Goal: Check status: Check status

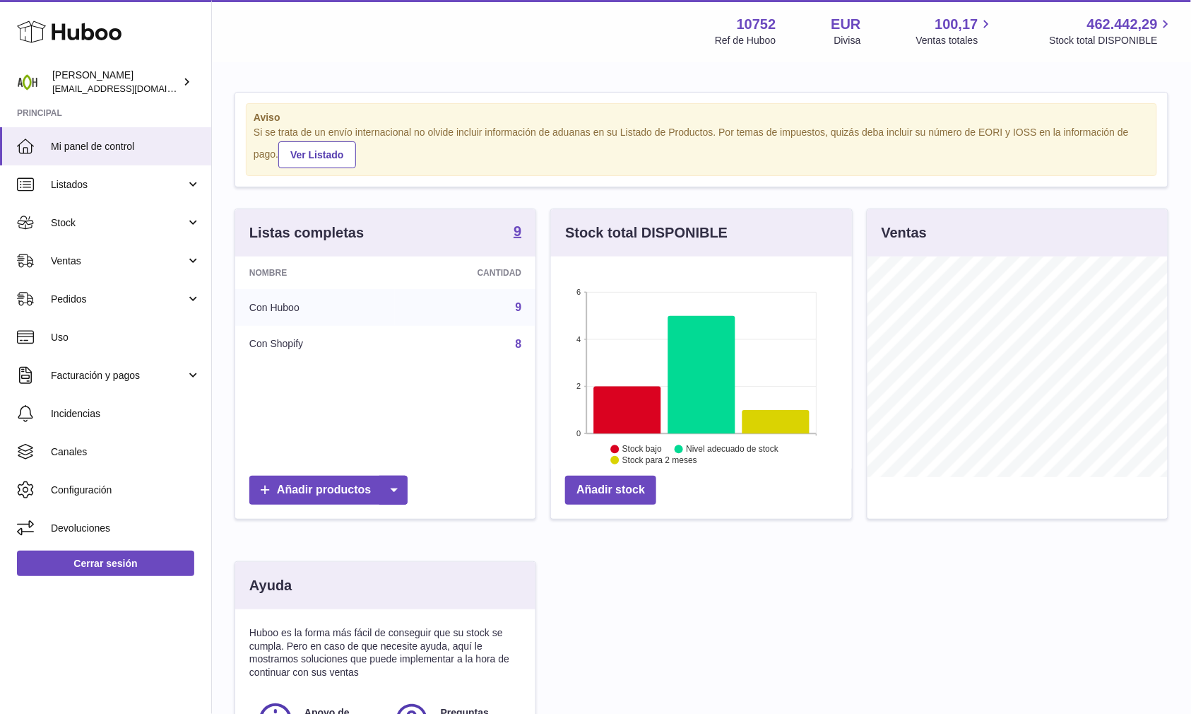
scroll to position [220, 300]
click at [142, 256] on span "Ventas" at bounding box center [118, 260] width 135 height 13
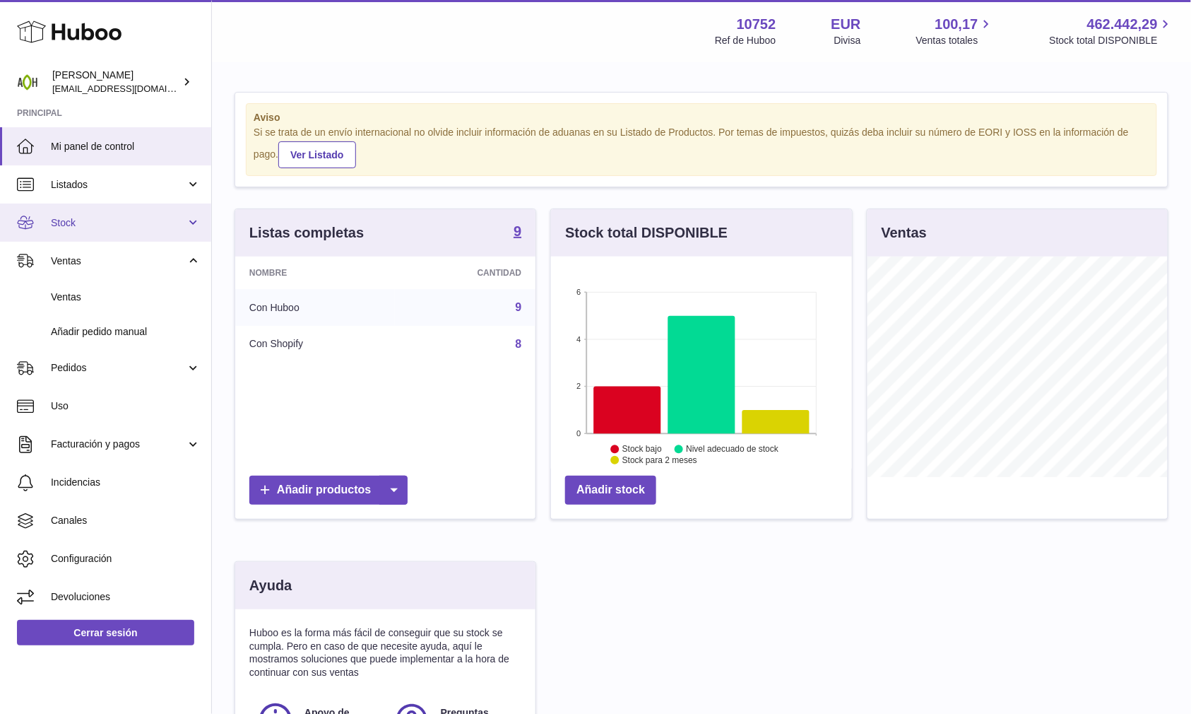
click at [120, 233] on link "Stock" at bounding box center [105, 222] width 211 height 38
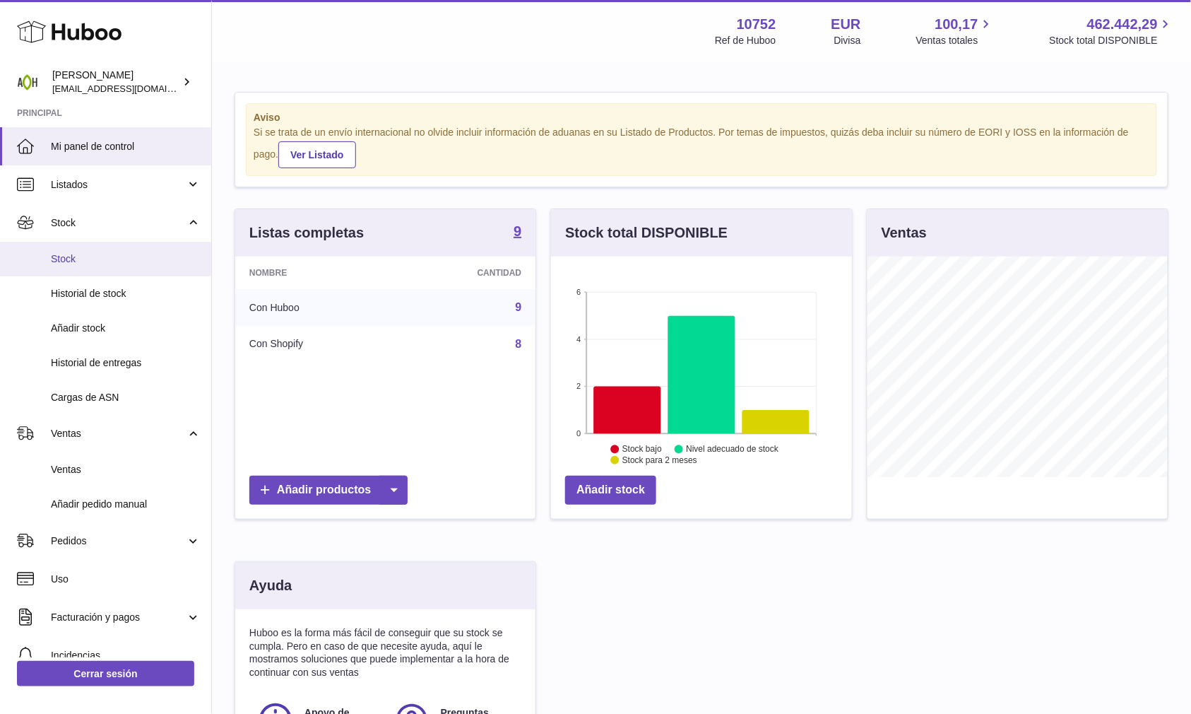
click at [90, 254] on span "Stock" at bounding box center [126, 258] width 150 height 13
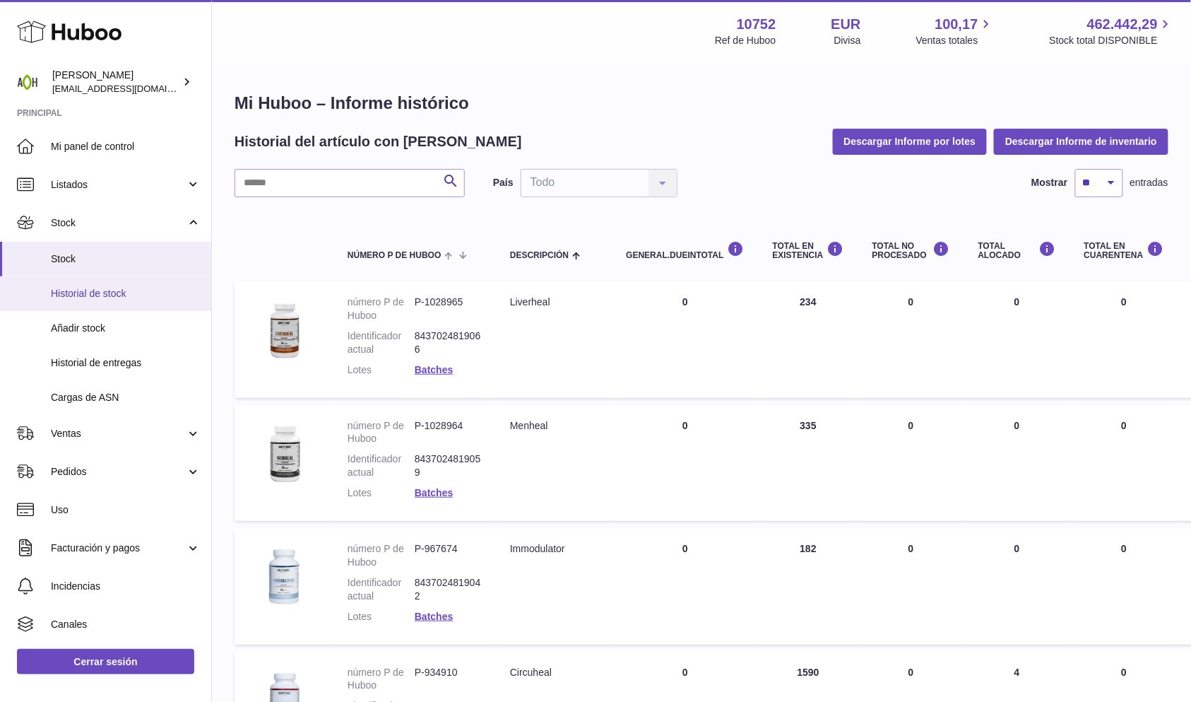
click at [133, 297] on span "Historial de stock" at bounding box center [126, 293] width 150 height 13
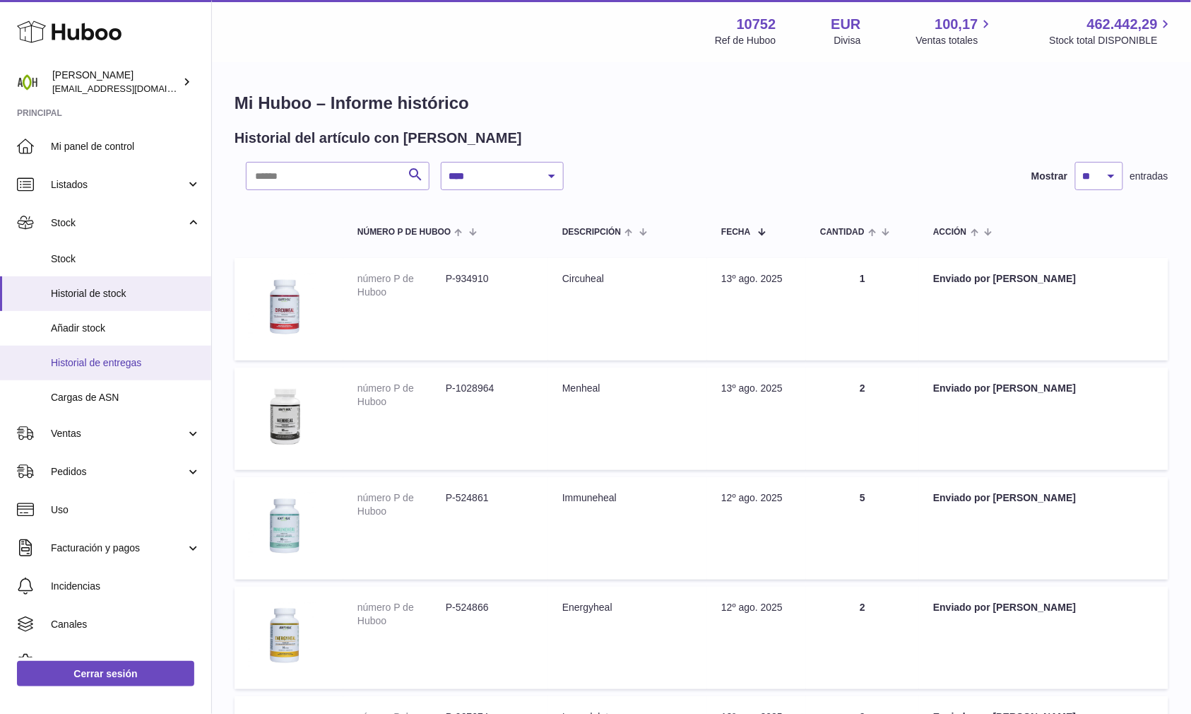
click at [153, 357] on span "Historial de entregas" at bounding box center [126, 362] width 150 height 13
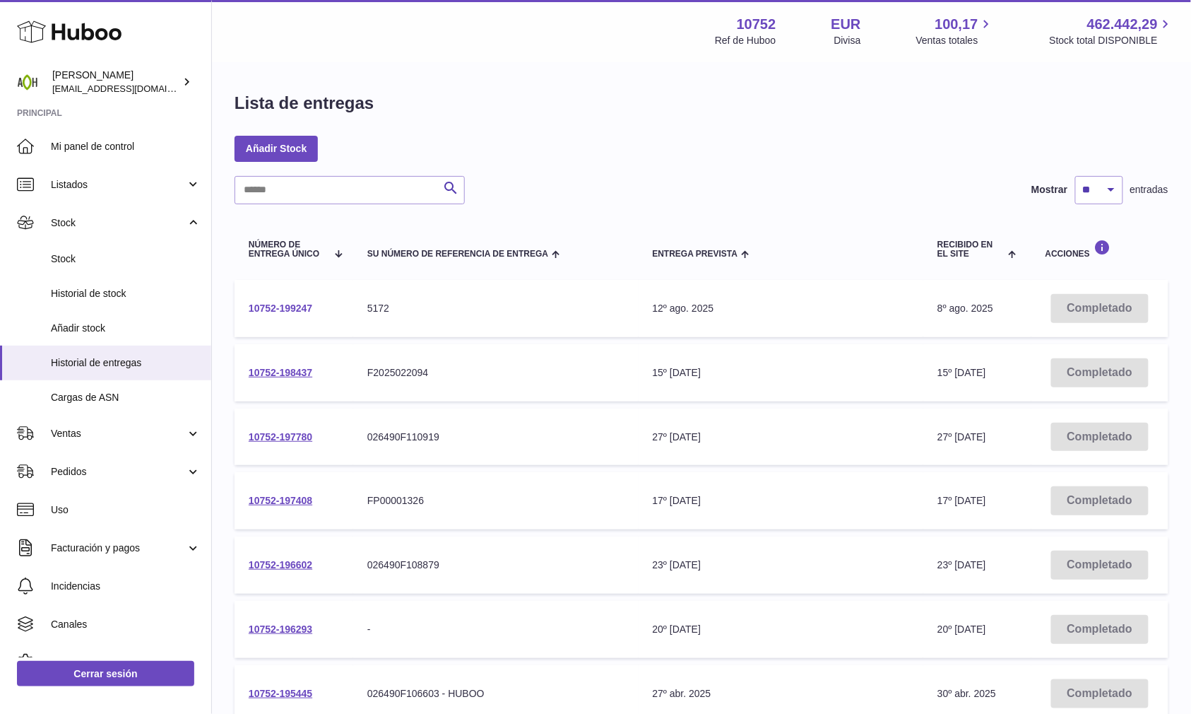
click at [302, 312] on link "10752-199247" at bounding box center [281, 307] width 64 height 11
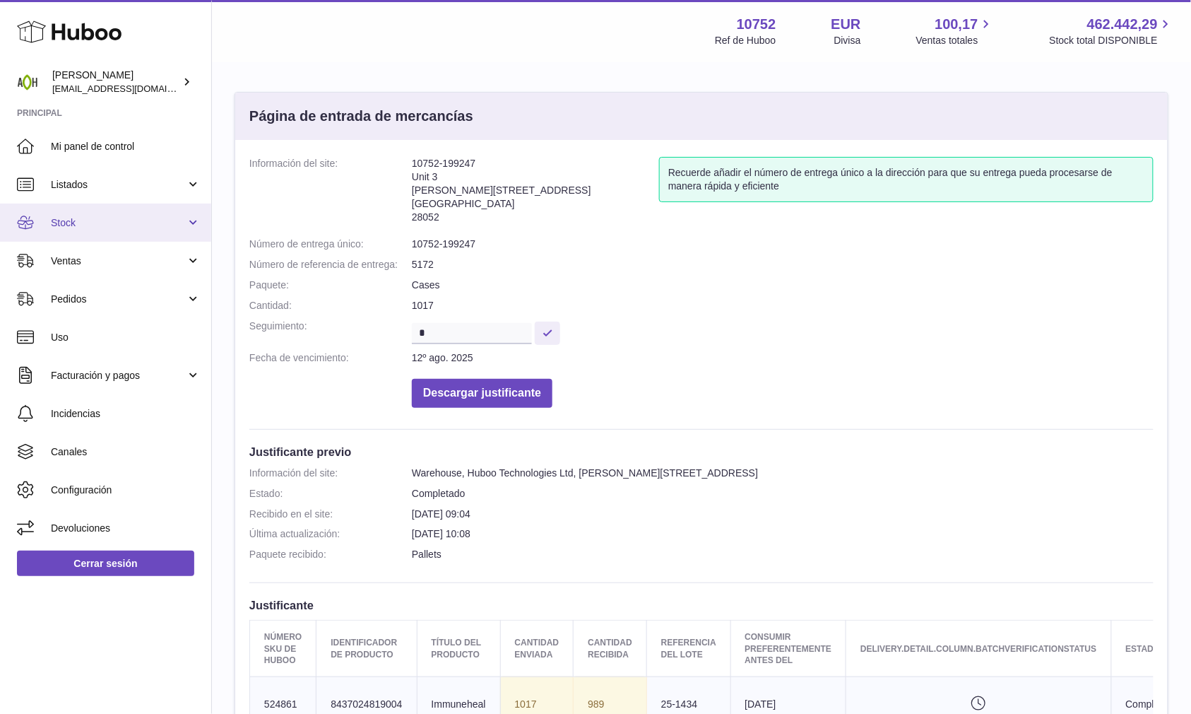
click at [187, 228] on link "Stock" at bounding box center [105, 222] width 211 height 38
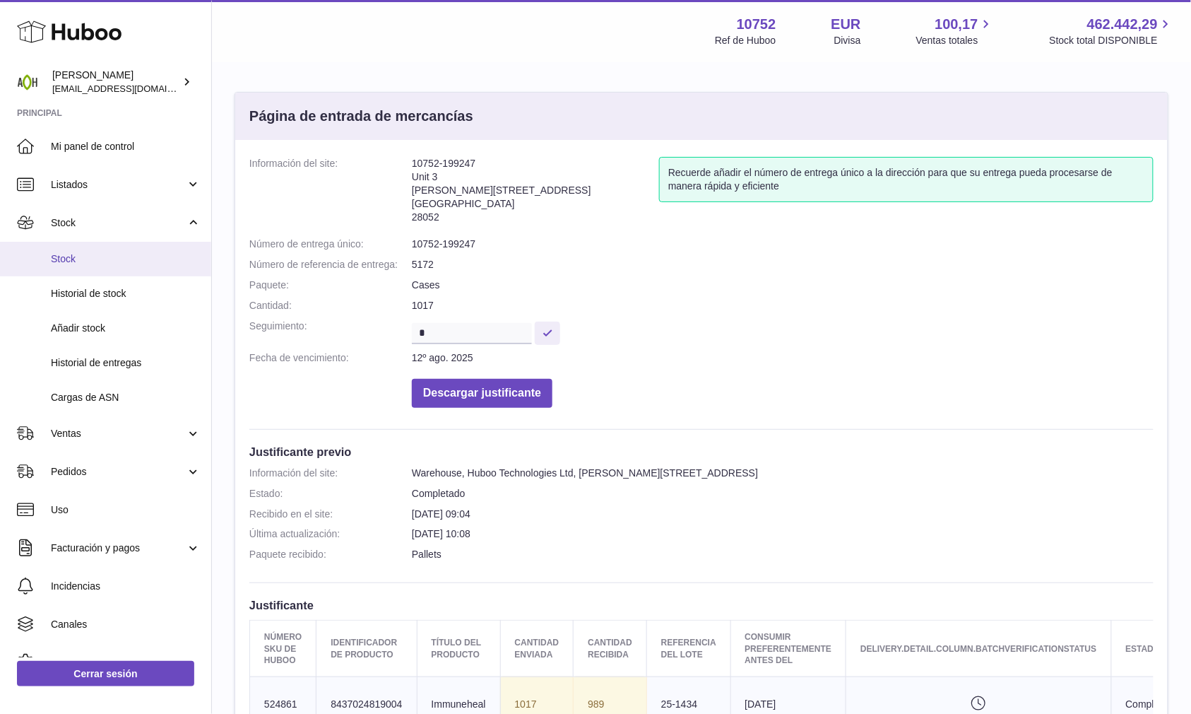
click at [142, 260] on span "Stock" at bounding box center [126, 258] width 150 height 13
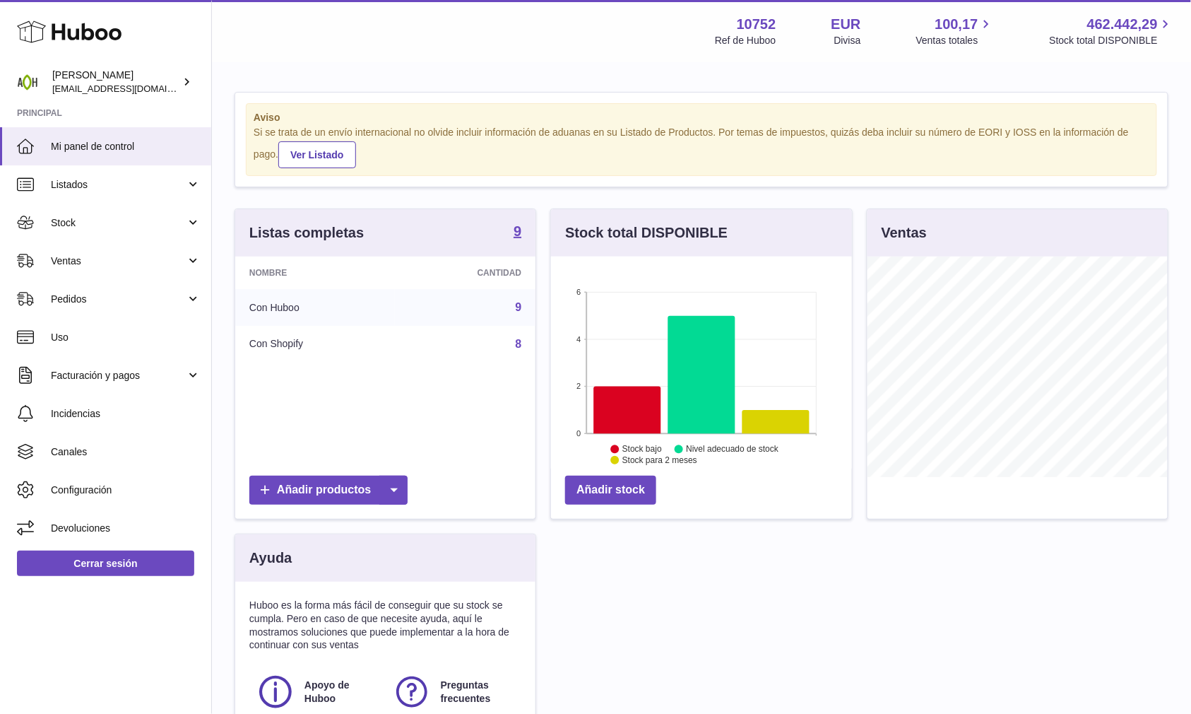
scroll to position [220, 300]
click at [182, 222] on span "Stock" at bounding box center [118, 222] width 135 height 13
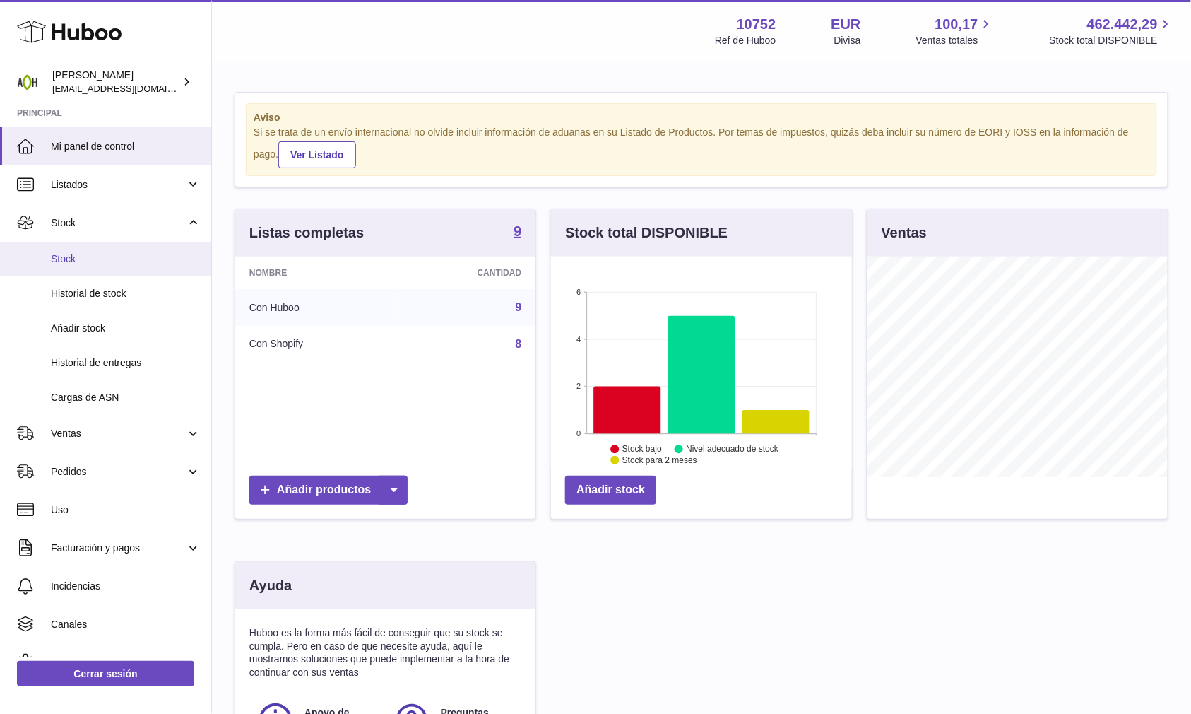
click at [120, 266] on link "Stock" at bounding box center [105, 259] width 211 height 35
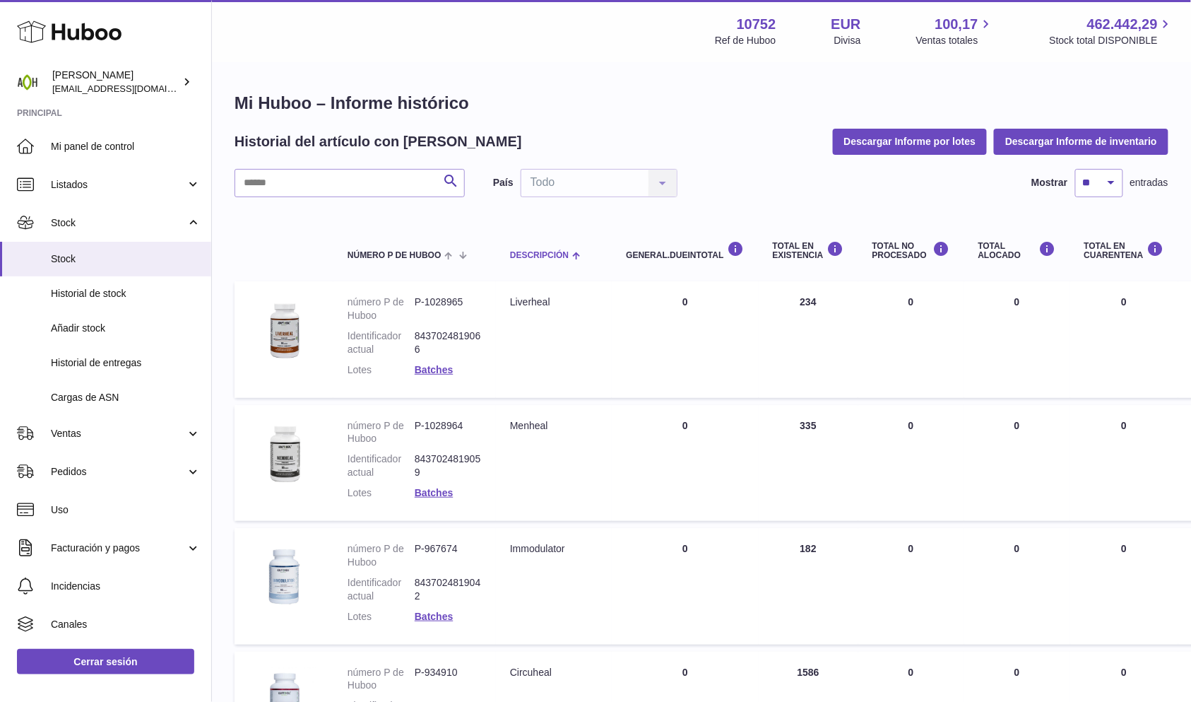
click at [528, 262] on th "Descripción" at bounding box center [554, 246] width 116 height 57
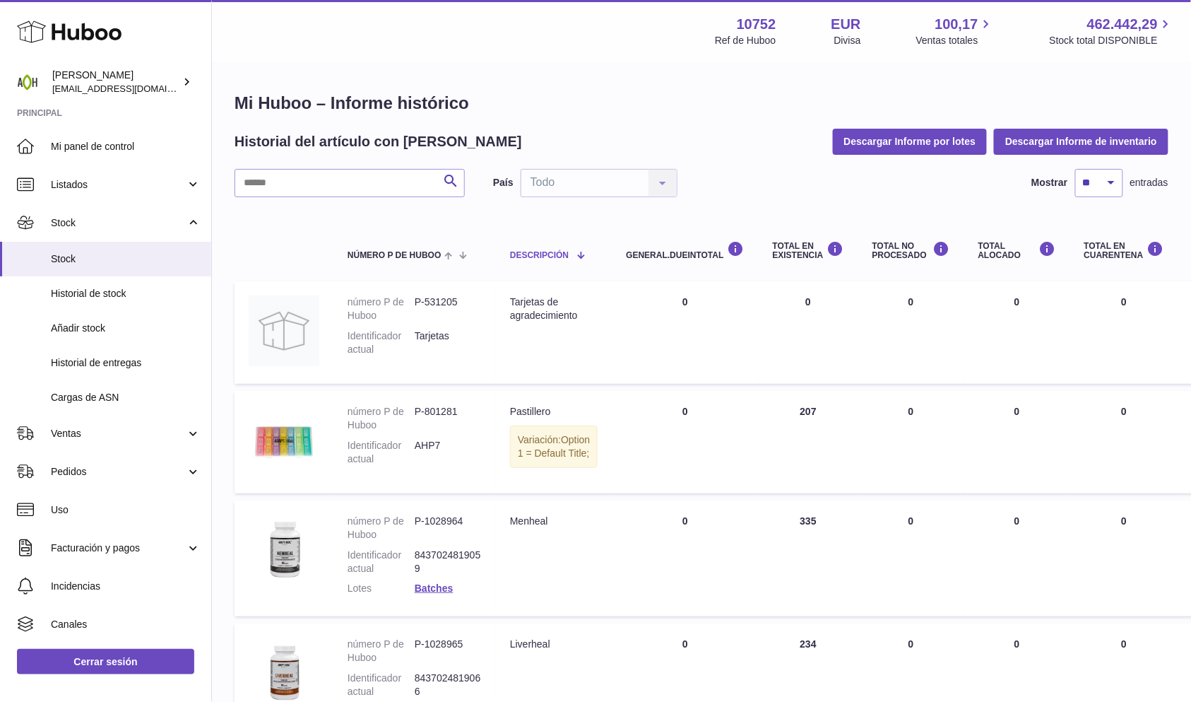
click at [542, 261] on th "Descripción" at bounding box center [554, 246] width 116 height 57
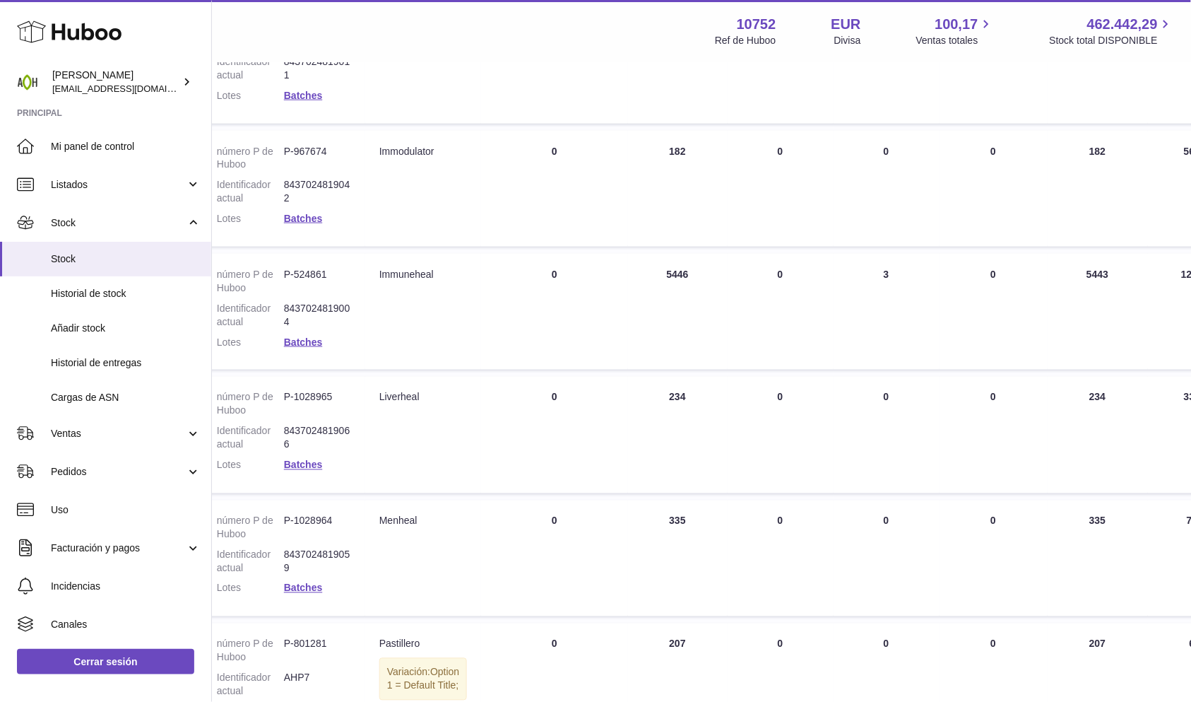
scroll to position [549, 131]
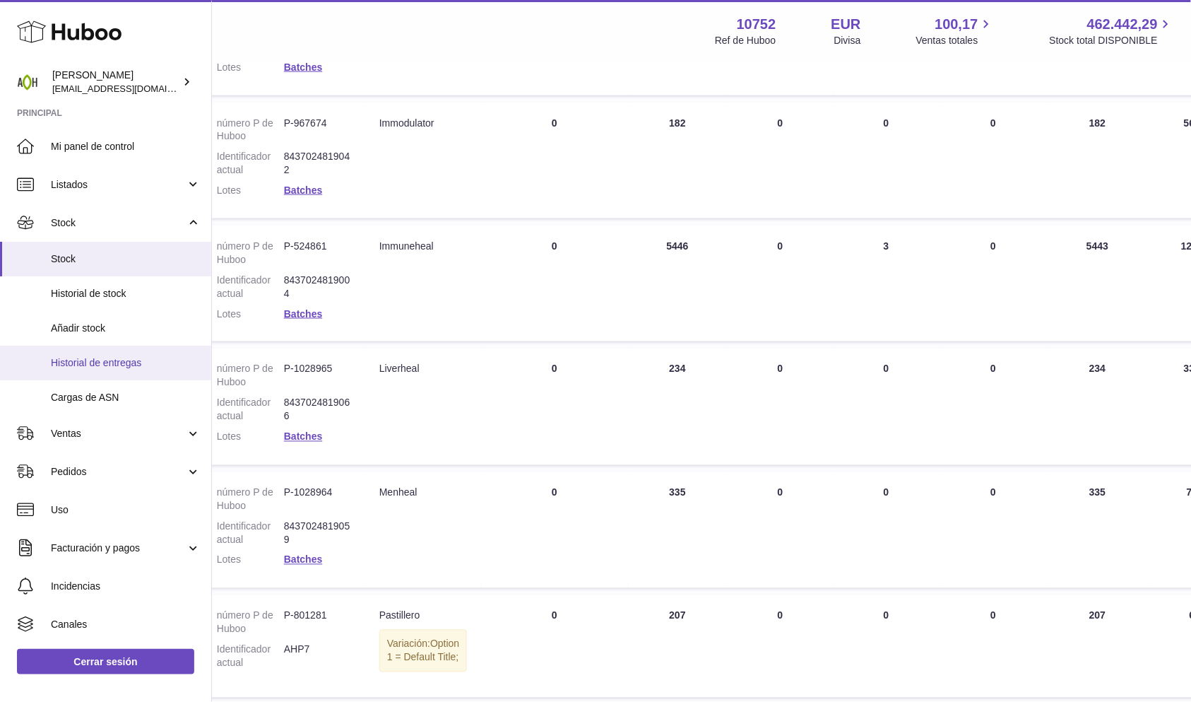
click at [73, 362] on span "Historial de entregas" at bounding box center [126, 362] width 150 height 13
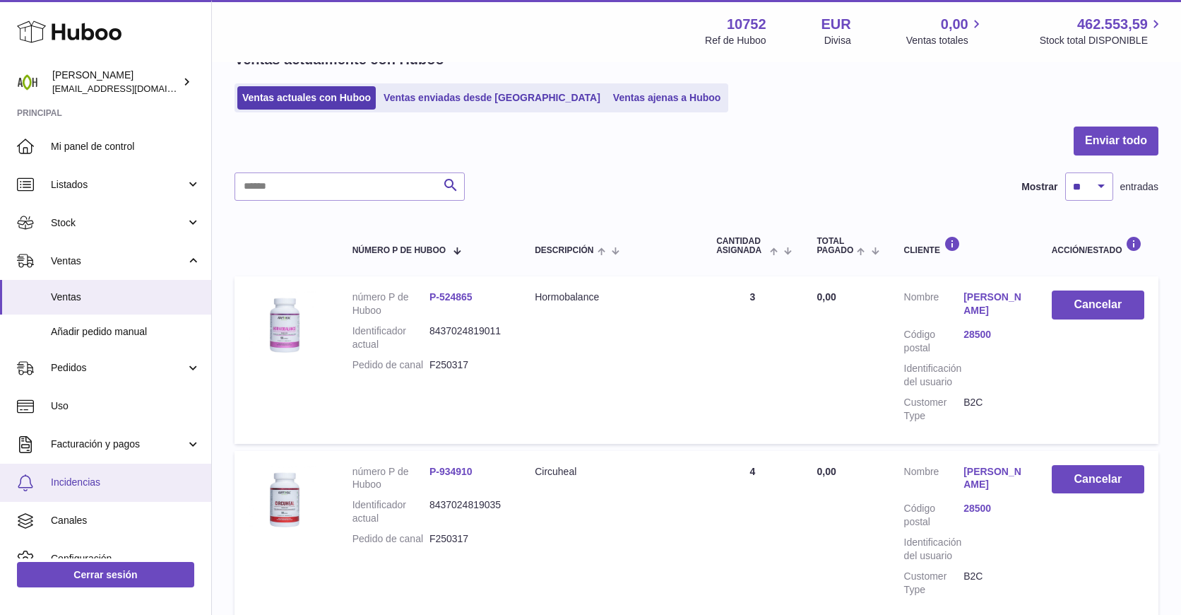
click at [102, 482] on span "Incidencias" at bounding box center [126, 482] width 150 height 13
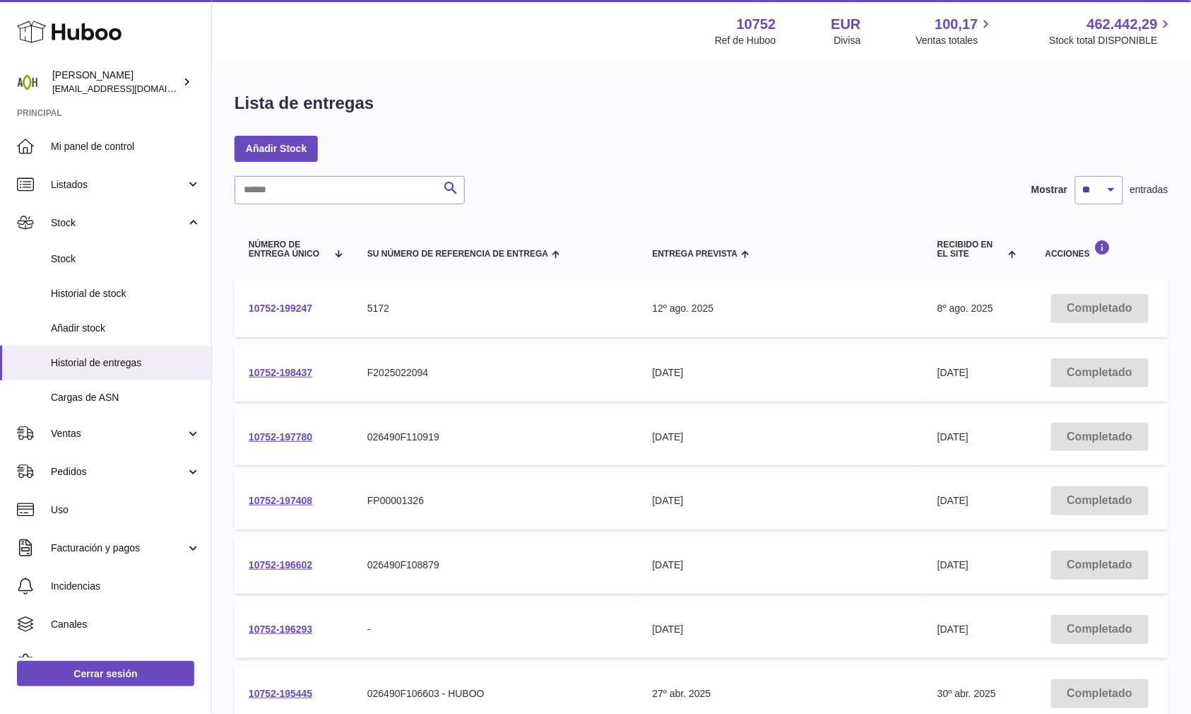
click at [294, 302] on link "10752-199247" at bounding box center [281, 307] width 64 height 11
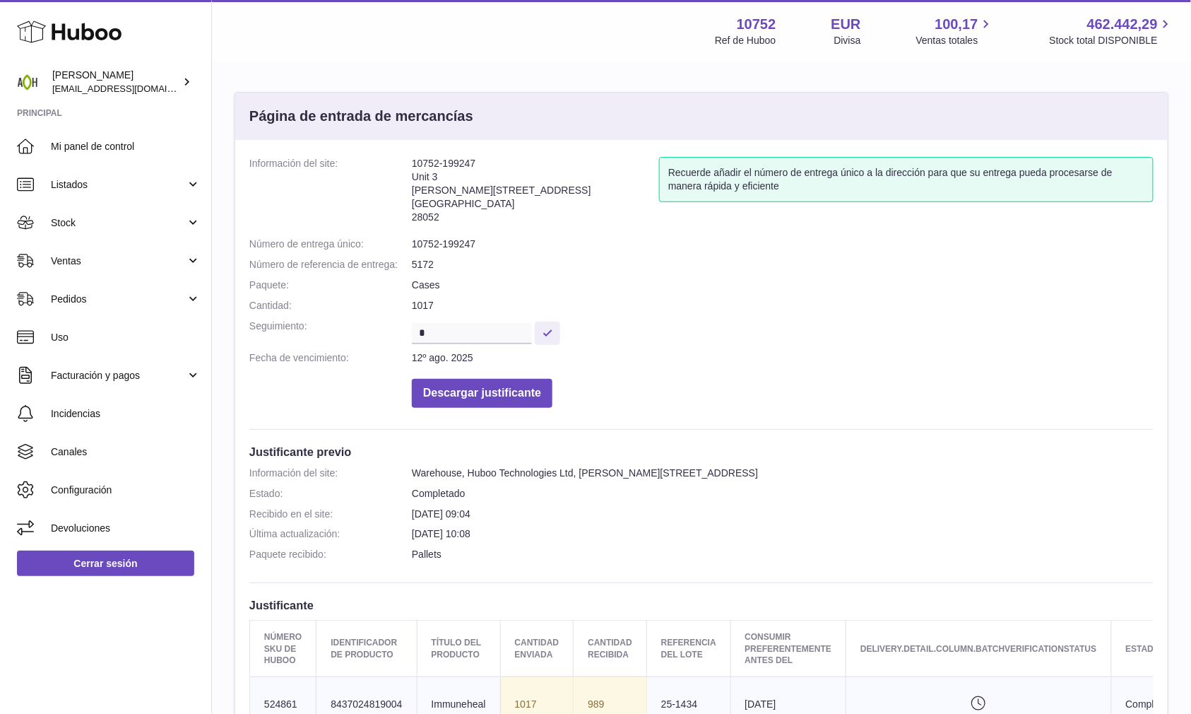
drag, startPoint x: 413, startPoint y: 160, endPoint x: 474, endPoint y: 160, distance: 60.8
click at [474, 160] on address "10752-199247 Unit 3 Calle de Cerceda 20 Madrid 28052" at bounding box center [535, 193] width 247 height 73
copy address "10752-199247"
